Goal: Navigation & Orientation: Find specific page/section

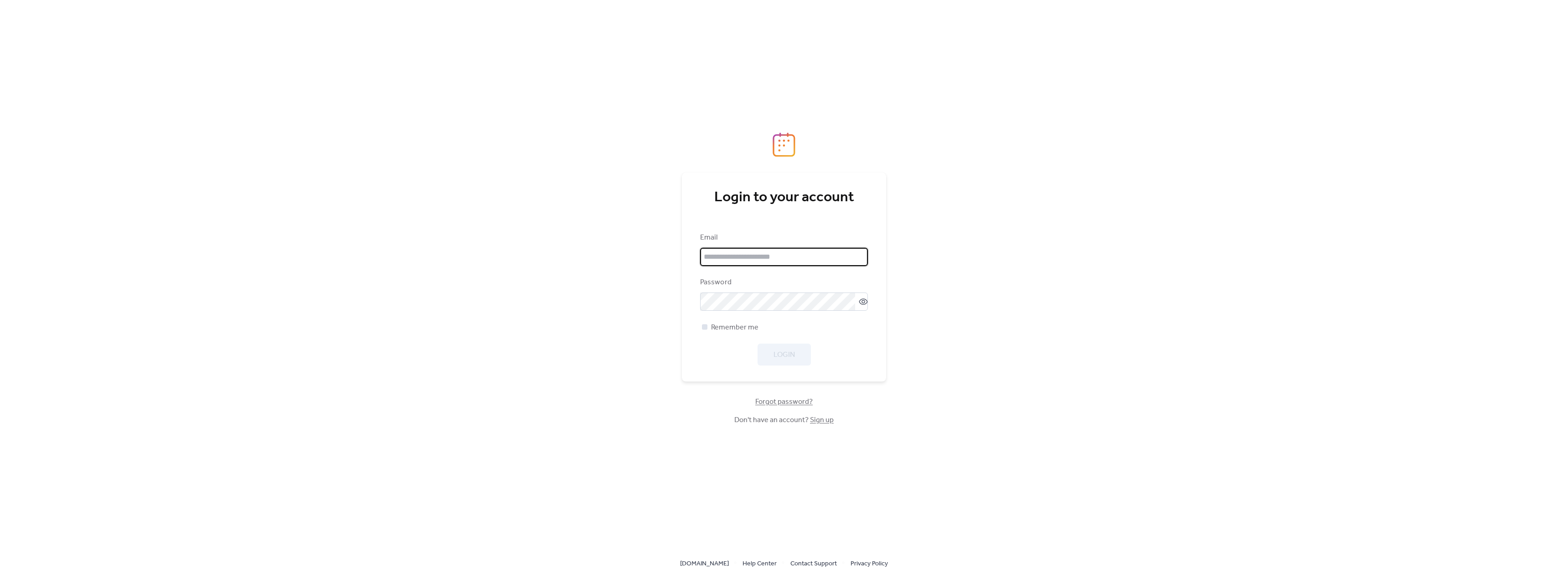
type input "**********"
click at [730, 325] on span "Remember me" at bounding box center [734, 327] width 47 height 11
click at [798, 346] on button "Login" at bounding box center [784, 355] width 53 height 22
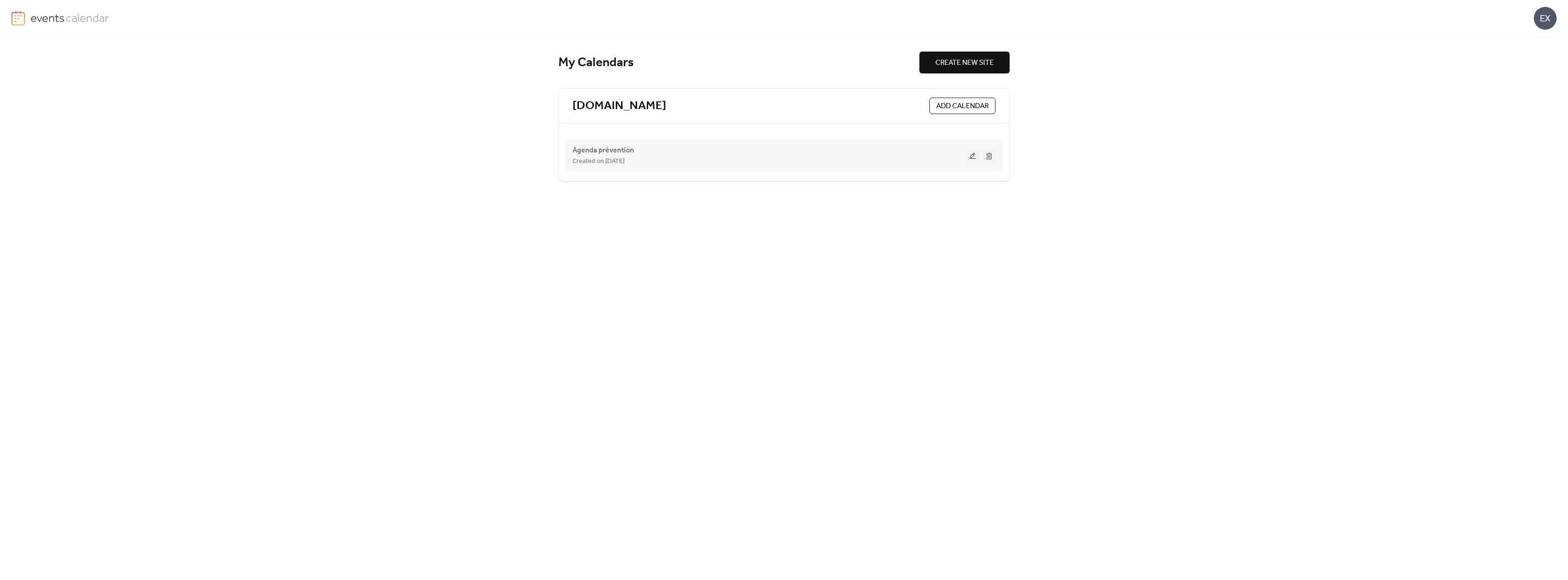
click at [612, 159] on span "Created on 3-Dec-2024" at bounding box center [598, 162] width 52 height 11
click at [612, 151] on span "Agenda prévention" at bounding box center [603, 151] width 61 height 11
click at [1537, 23] on div "EX" at bounding box center [1544, 18] width 23 height 23
click at [1515, 78] on span "Sign out" at bounding box center [1527, 81] width 27 height 11
